Goal: Task Accomplishment & Management: Use online tool/utility

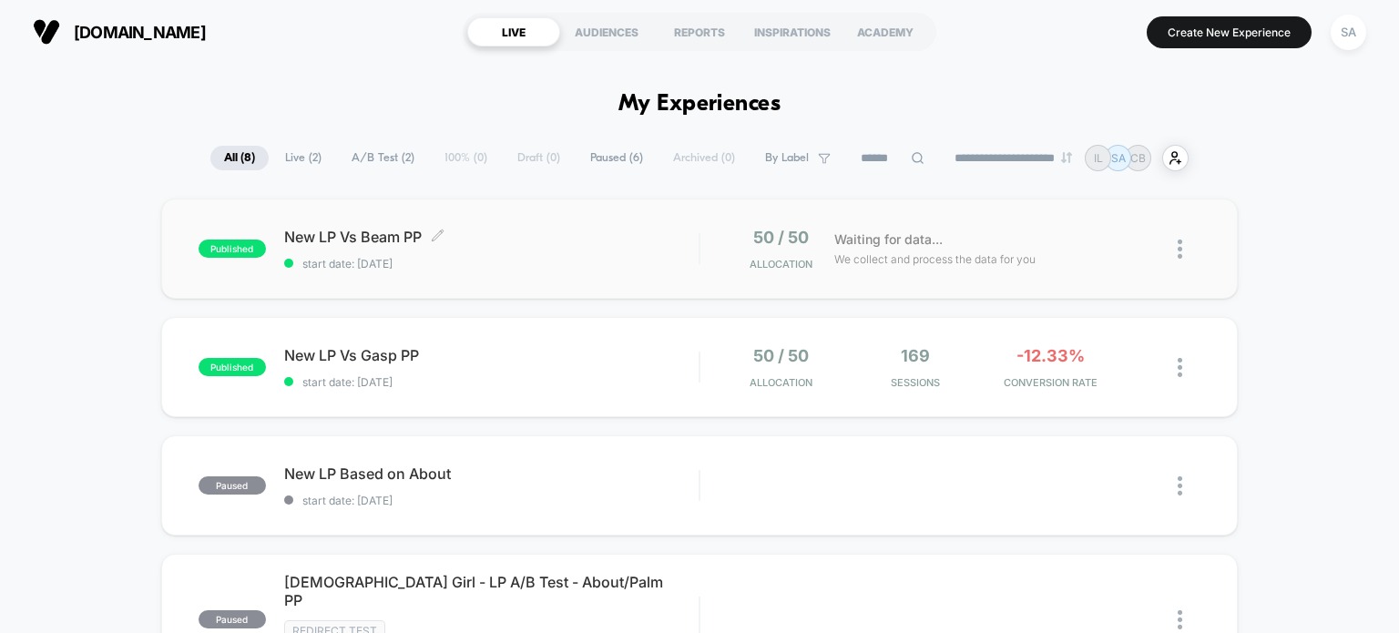
click at [537, 236] on span "New LP Vs Beam PP Click to edit experience details" at bounding box center [491, 237] width 415 height 18
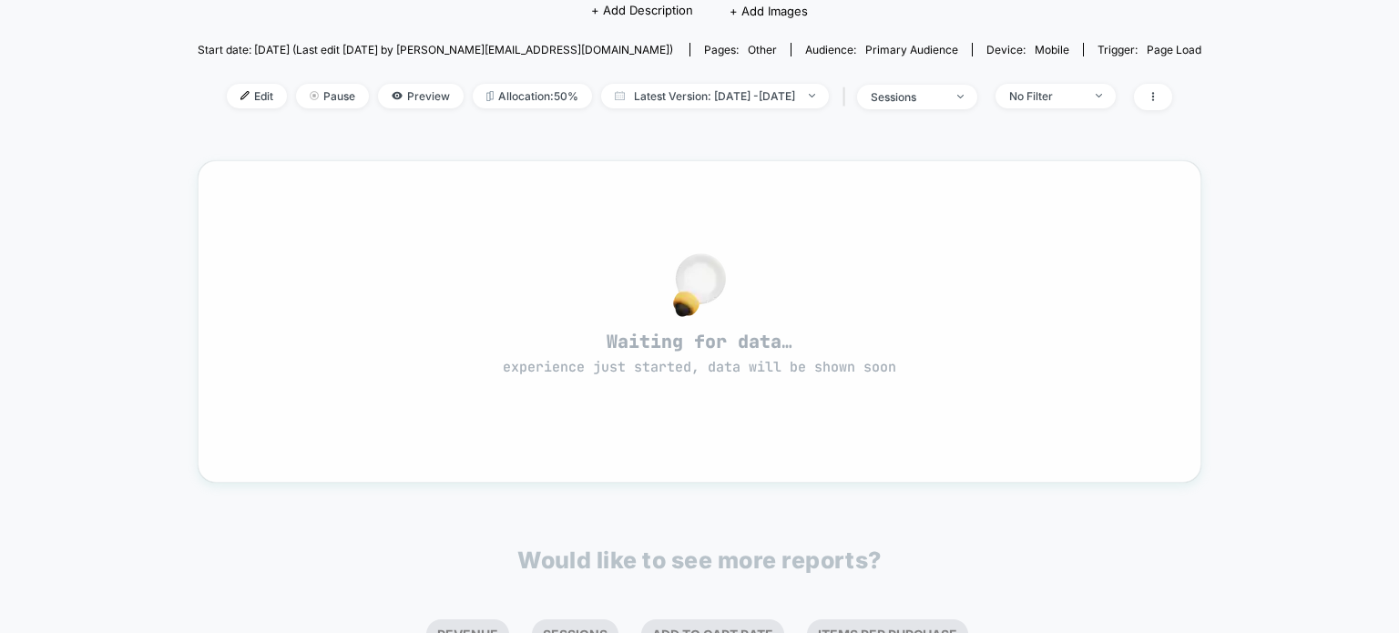
scroll to position [177, 0]
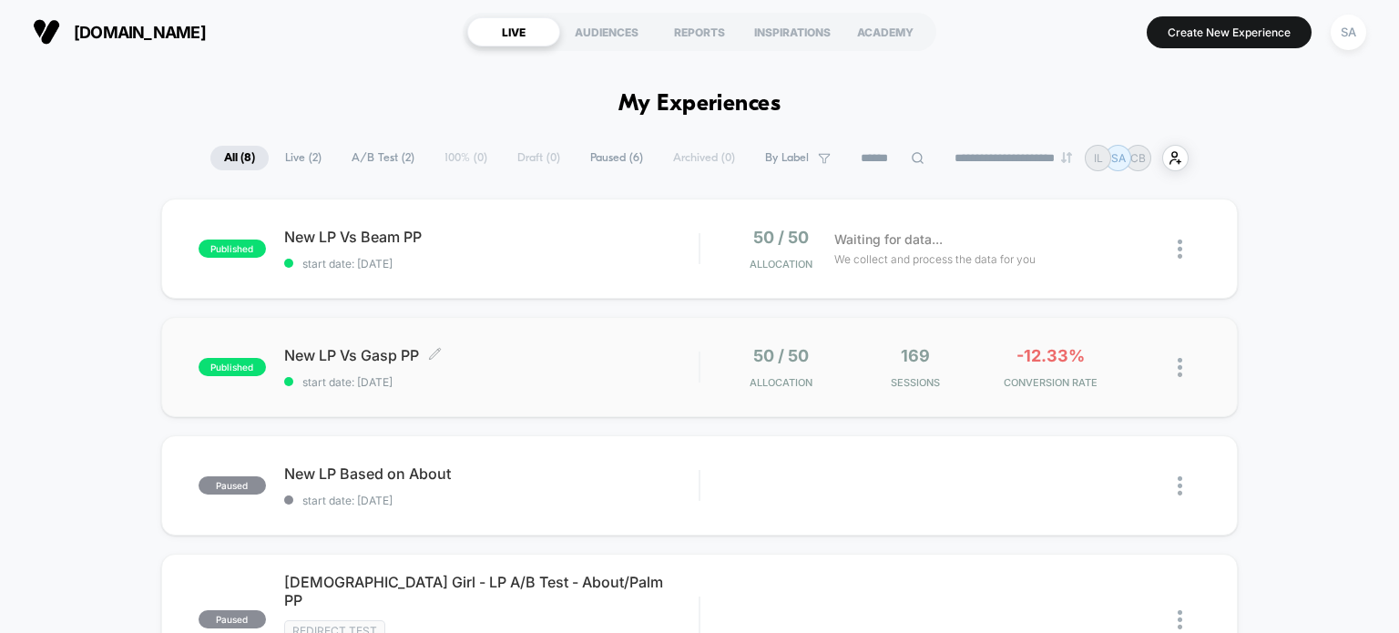
click at [576, 362] on span "New LP Vs Gasp PP Click to edit experience details" at bounding box center [491, 355] width 415 height 18
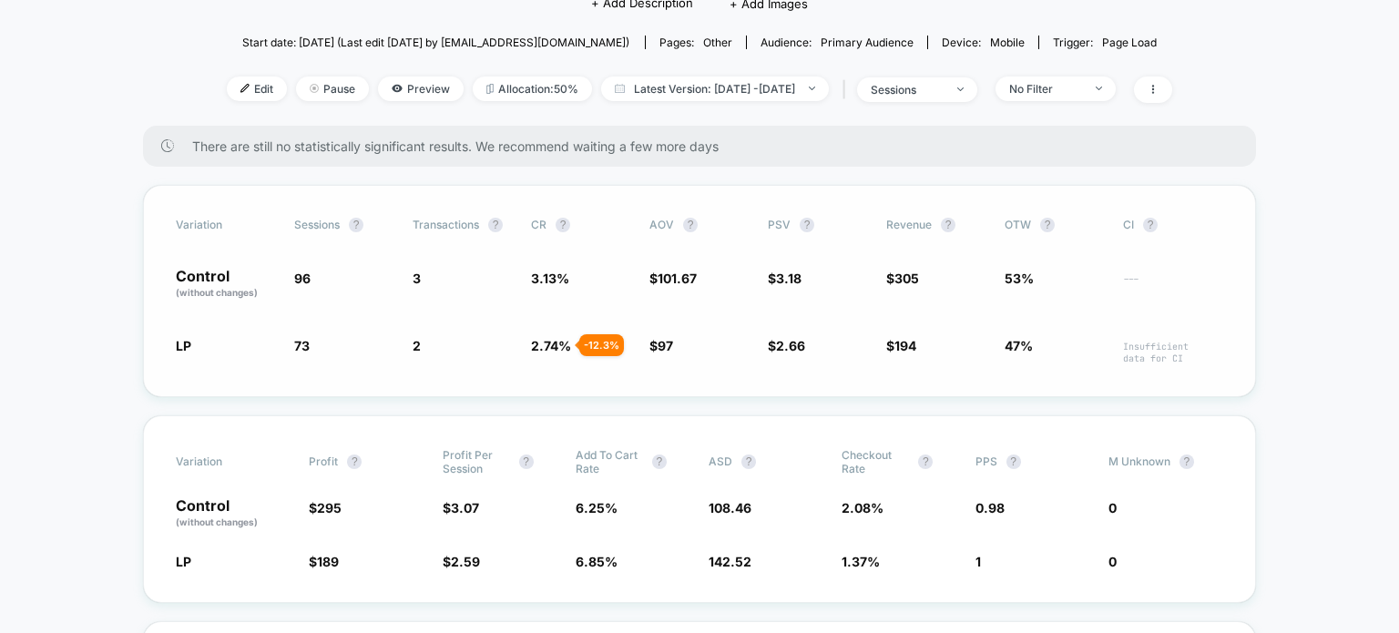
scroll to position [181, 0]
